Goal: Check status: Check status

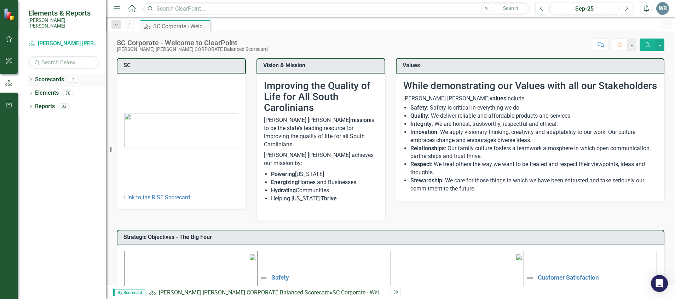
click at [31, 79] on icon "Dropdown" at bounding box center [30, 81] width 5 height 4
click at [31, 77] on icon "Dropdown" at bounding box center [30, 79] width 4 height 5
click at [9, 37] on icon "button" at bounding box center [9, 39] width 7 height 6
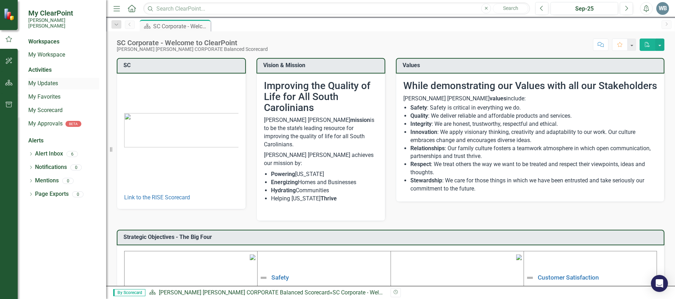
drag, startPoint x: 45, startPoint y: 75, endPoint x: 55, endPoint y: 77, distance: 10.4
click at [45, 80] on link "My Updates" at bounding box center [63, 84] width 71 height 8
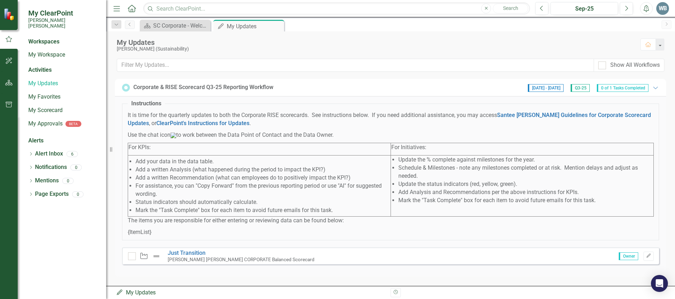
scroll to position [6, 0]
click at [646, 255] on icon "Edit" at bounding box center [648, 256] width 5 height 4
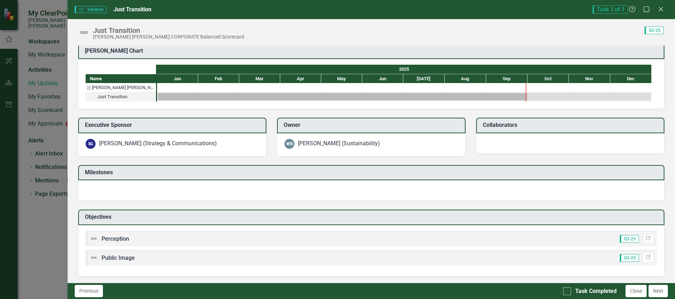
scroll to position [321, 0]
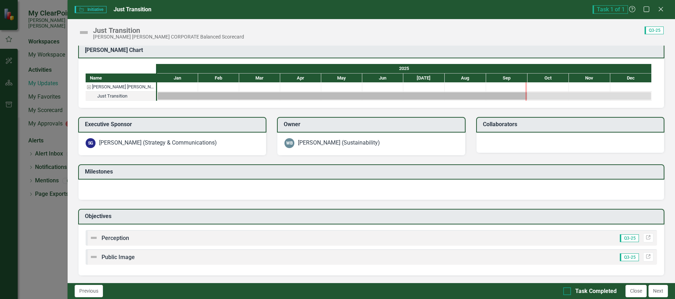
click at [580, 289] on div "Task Completed" at bounding box center [595, 292] width 41 height 8
click at [568, 289] on input "Task Completed" at bounding box center [565, 290] width 5 height 5
checkbox input "true"
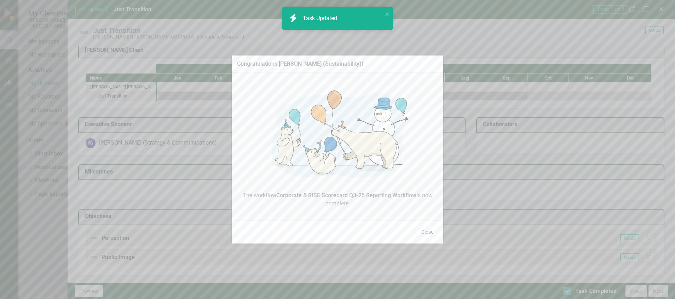
click at [421, 232] on button "Close" at bounding box center [427, 232] width 21 height 12
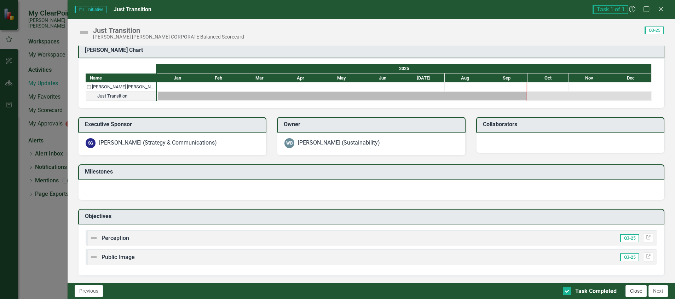
click at [629, 290] on button "Close" at bounding box center [636, 291] width 21 height 12
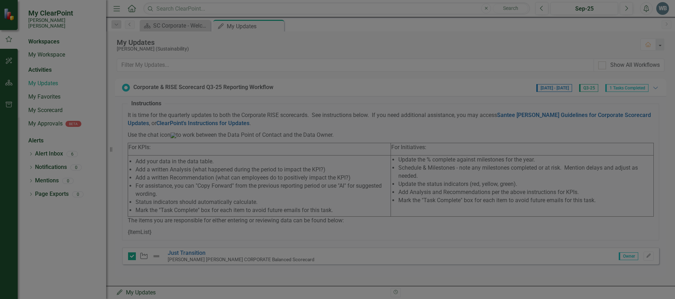
checkbox input "true"
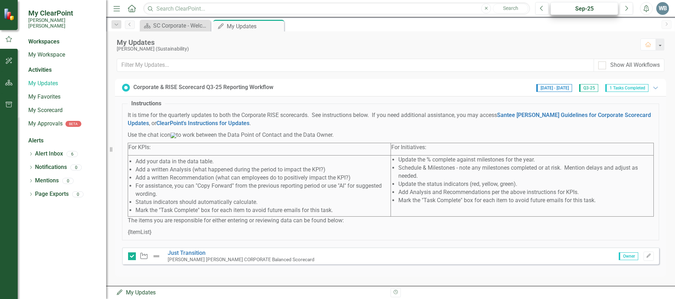
scroll to position [0, 0]
drag, startPoint x: 277, startPoint y: 28, endPoint x: 321, endPoint y: 1, distance: 51.8
click at [0, 0] on icon "Close" at bounding box center [0, 0] width 0 height 0
